Goal: Task Accomplishment & Management: Manage account settings

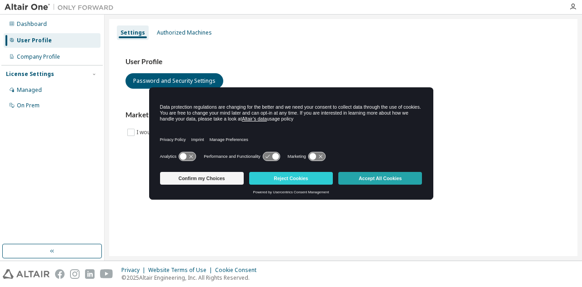
click at [361, 182] on button "Accept All Cookies" at bounding box center [381, 178] width 84 height 13
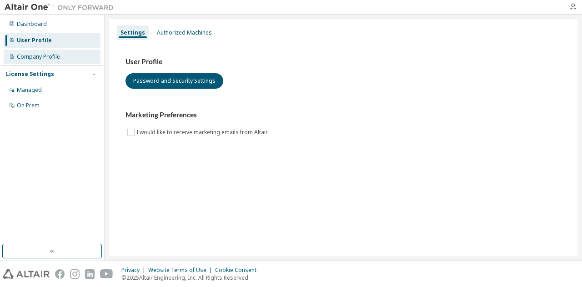
click at [51, 57] on div "Company Profile" at bounding box center [38, 56] width 43 height 7
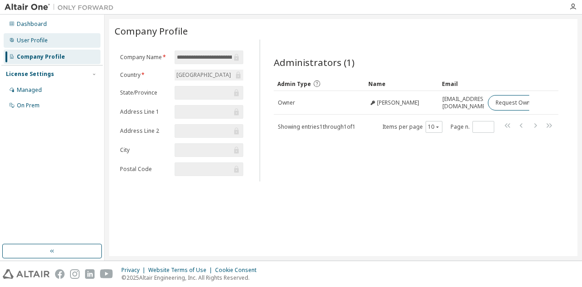
click at [53, 41] on div "User Profile" at bounding box center [52, 40] width 97 height 15
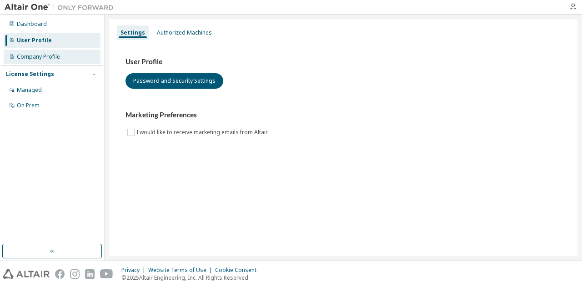
click at [48, 58] on div "Company Profile" at bounding box center [38, 56] width 43 height 7
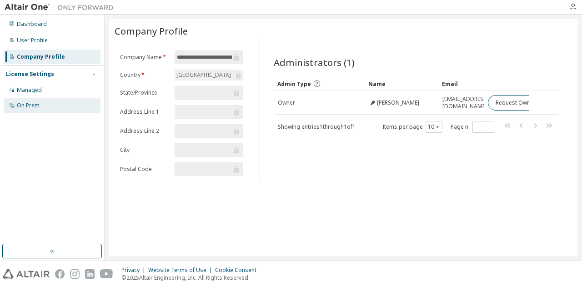
click at [22, 102] on div "On Prem" at bounding box center [28, 105] width 23 height 7
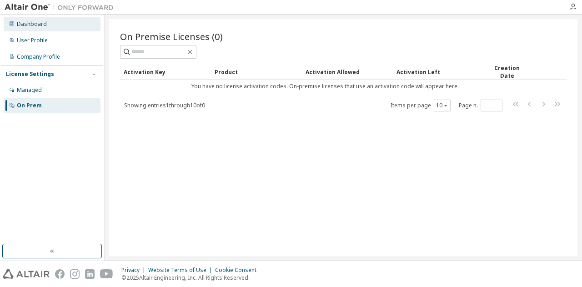
click at [19, 17] on div "Dashboard" at bounding box center [52, 24] width 97 height 15
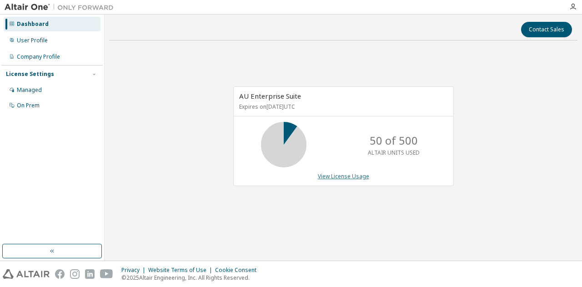
click at [340, 178] on link "View License Usage" at bounding box center [343, 176] width 51 height 8
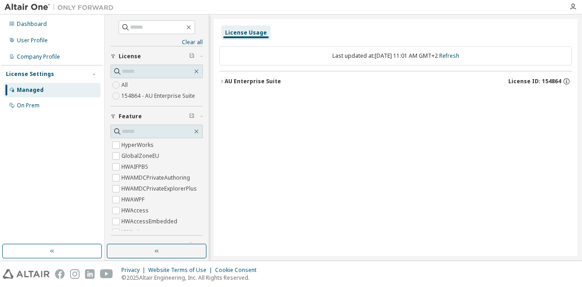
click at [221, 83] on icon "button" at bounding box center [221, 81] width 5 height 5
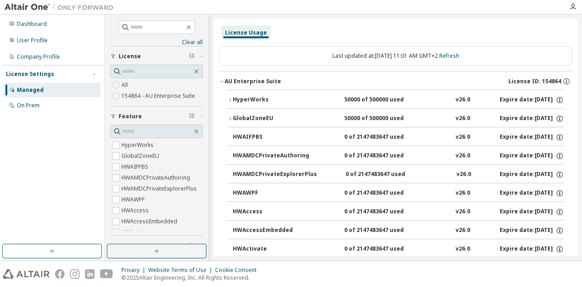
click at [132, 95] on label "154864 - AU Enterprise Suite" at bounding box center [160, 96] width 76 height 11
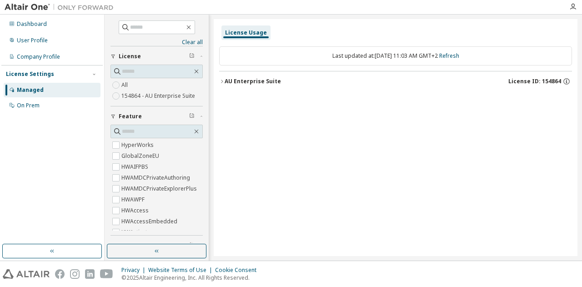
click at [224, 86] on button "AU Enterprise Suite License ID: 154864" at bounding box center [395, 81] width 353 height 20
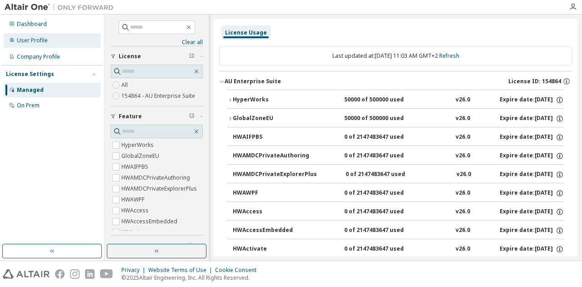
click at [23, 38] on div "User Profile" at bounding box center [32, 40] width 31 height 7
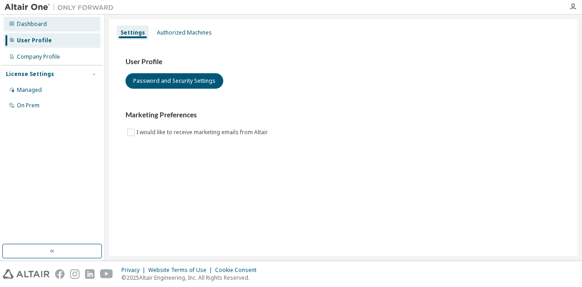
click at [34, 27] on div "Dashboard" at bounding box center [32, 23] width 30 height 7
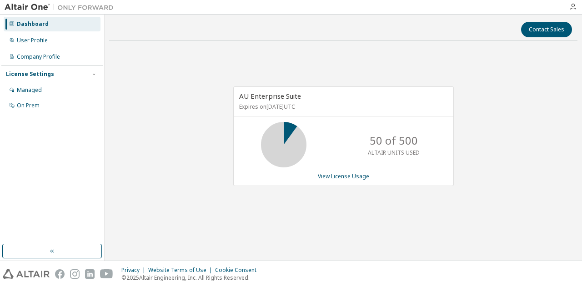
click at [577, 7] on div at bounding box center [573, 6] width 18 height 7
click at [575, 6] on icon "button" at bounding box center [573, 6] width 7 height 7
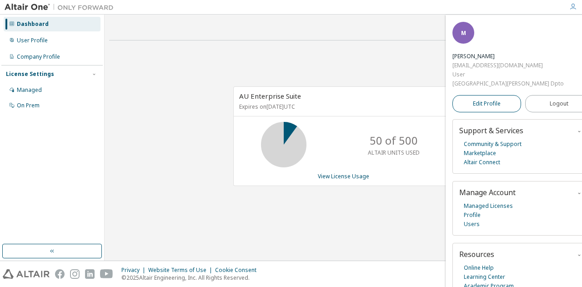
click at [491, 110] on link "Edit Profile" at bounding box center [487, 103] width 69 height 17
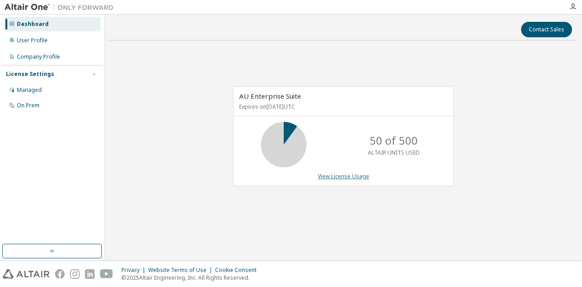
click at [333, 177] on link "View License Usage" at bounding box center [343, 176] width 51 height 8
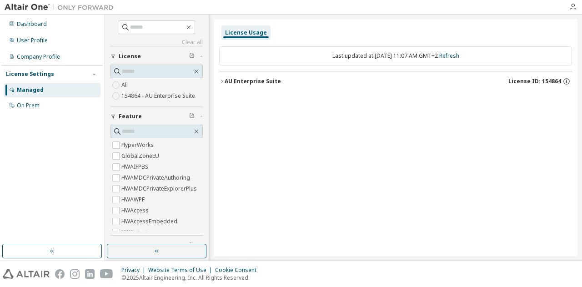
click at [221, 82] on icon "button" at bounding box center [221, 81] width 5 height 5
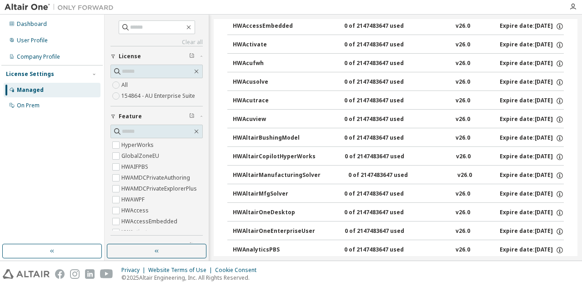
scroll to position [148, 0]
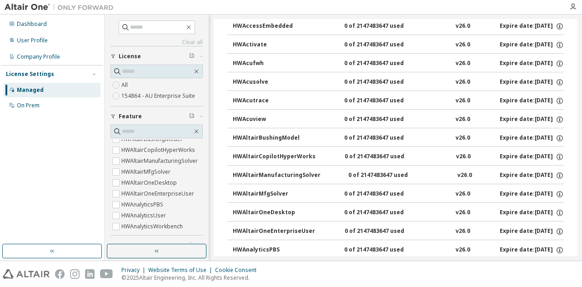
click at [291, 213] on div "HWAltairOneDesktop" at bounding box center [274, 213] width 82 height 8
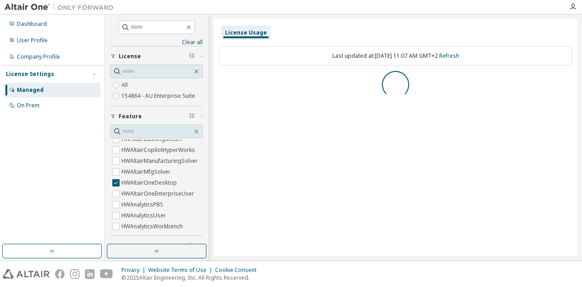
scroll to position [0, 0]
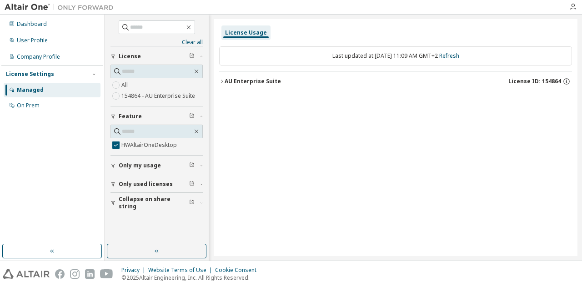
click at [230, 88] on button "AU Enterprise Suite License ID: 154864" at bounding box center [395, 81] width 353 height 20
